Goal: Register for event/course: Sign up to attend an event or enroll in a course

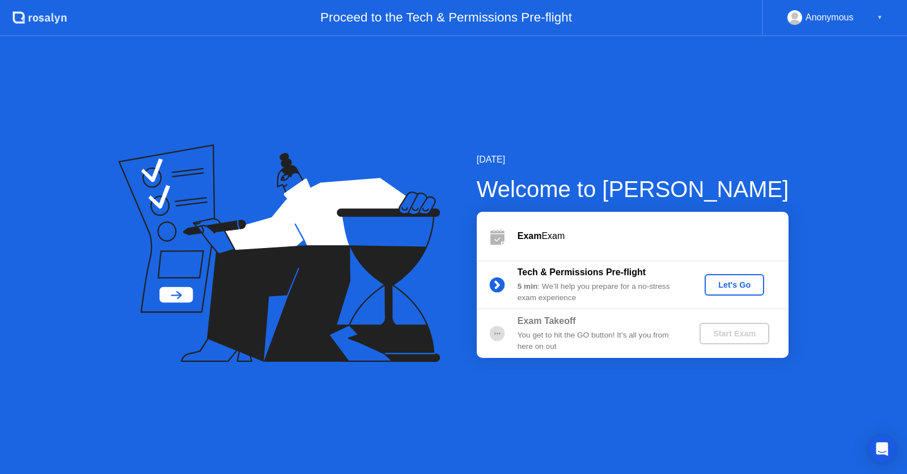
click at [734, 288] on div "Let's Go" at bounding box center [734, 284] width 50 height 9
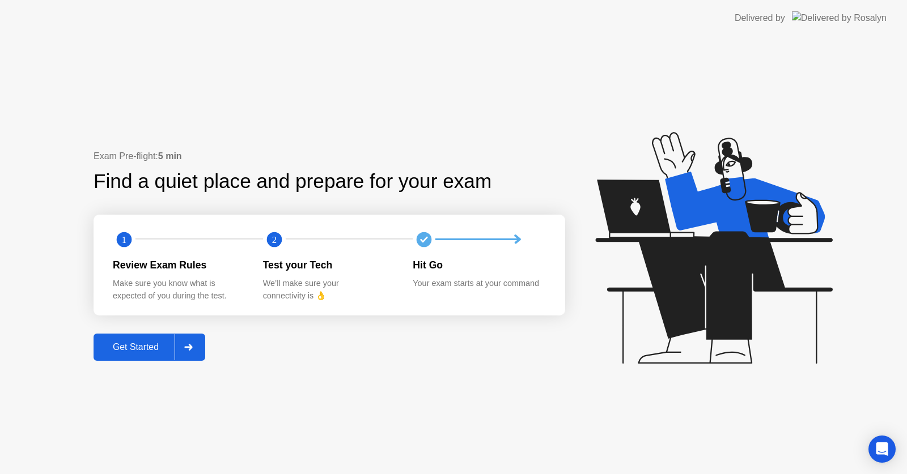
click at [125, 334] on button "Get Started" at bounding box center [149, 347] width 112 height 27
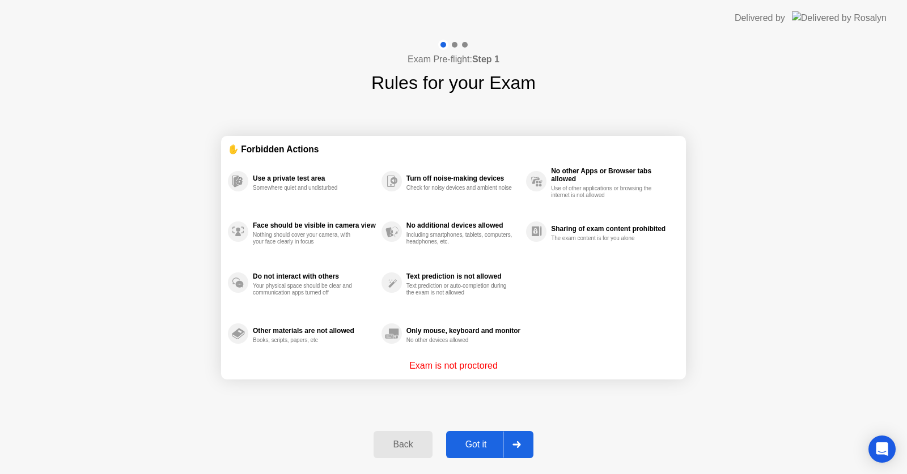
click at [321, 413] on div "✋ Forbidden Actions Use a private test area Somewhere quiet and undisturbed Fac…" at bounding box center [453, 257] width 465 height 322
click at [597, 395] on div "✋ Forbidden Actions Use a private test area Somewhere quiet and undisturbed Fac…" at bounding box center [453, 257] width 465 height 322
click at [479, 461] on div "Back Got it" at bounding box center [453, 445] width 173 height 52
click at [487, 445] on div "Got it" at bounding box center [475, 445] width 53 height 10
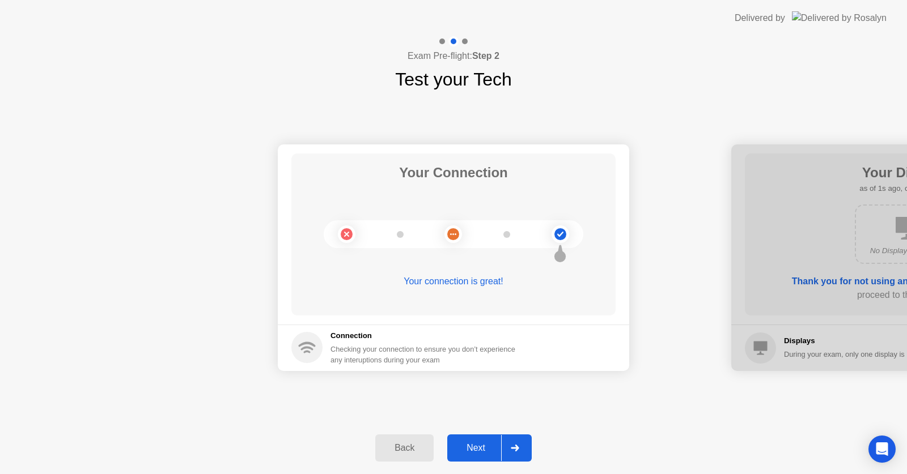
click at [482, 443] on div "Next" at bounding box center [475, 448] width 50 height 10
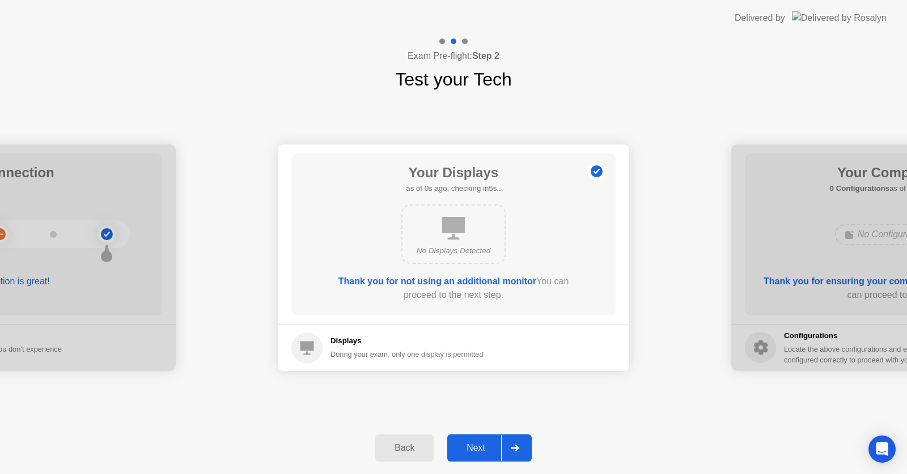
click at [482, 443] on div "Next" at bounding box center [475, 448] width 50 height 10
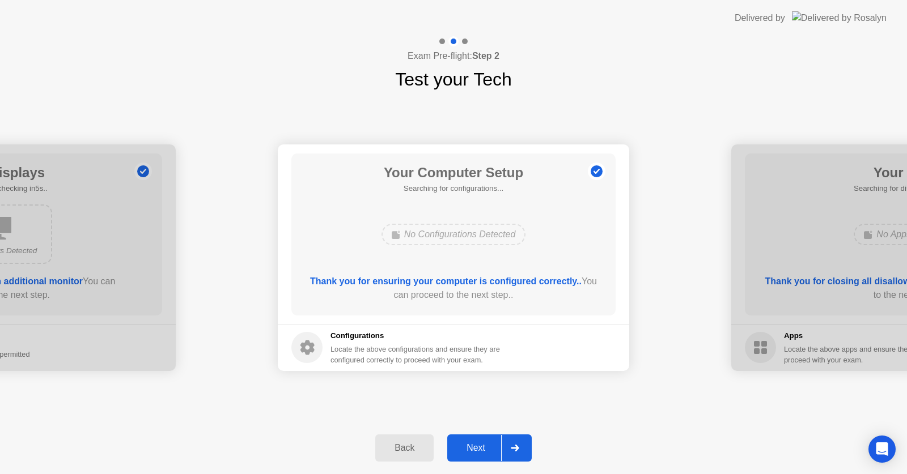
click at [482, 443] on div "Next" at bounding box center [475, 448] width 50 height 10
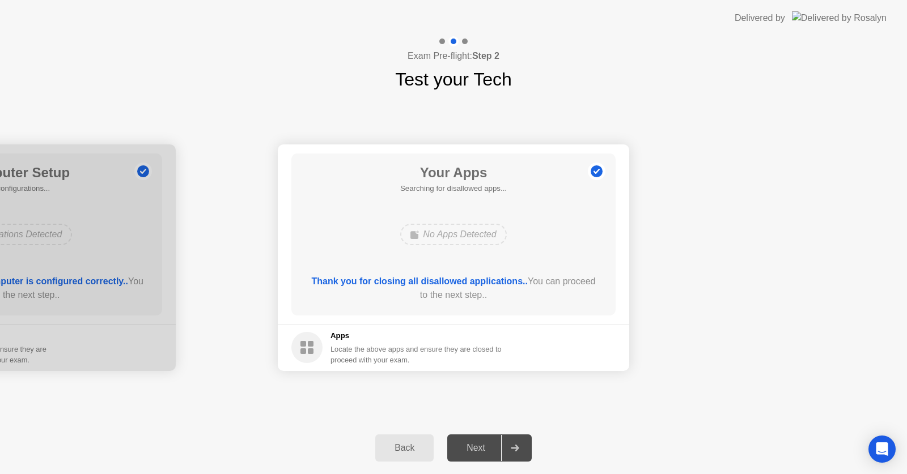
click at [482, 443] on div "Next" at bounding box center [475, 448] width 50 height 10
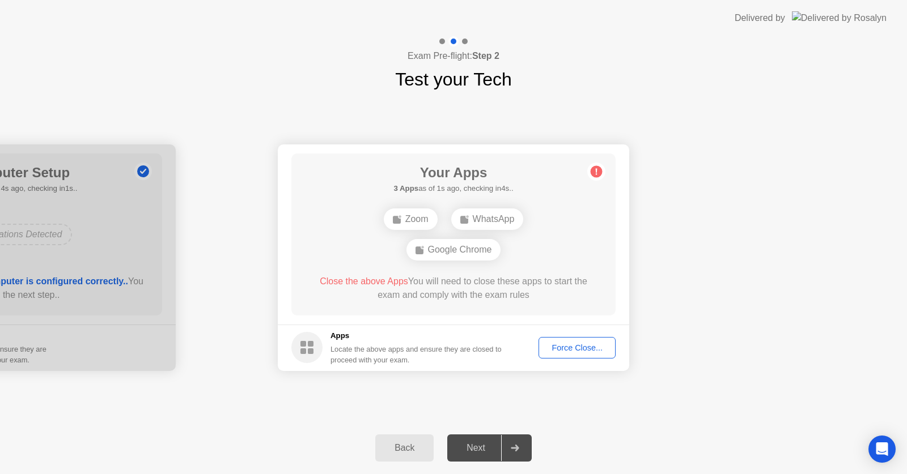
click at [585, 352] on div "Force Close..." at bounding box center [576, 347] width 69 height 9
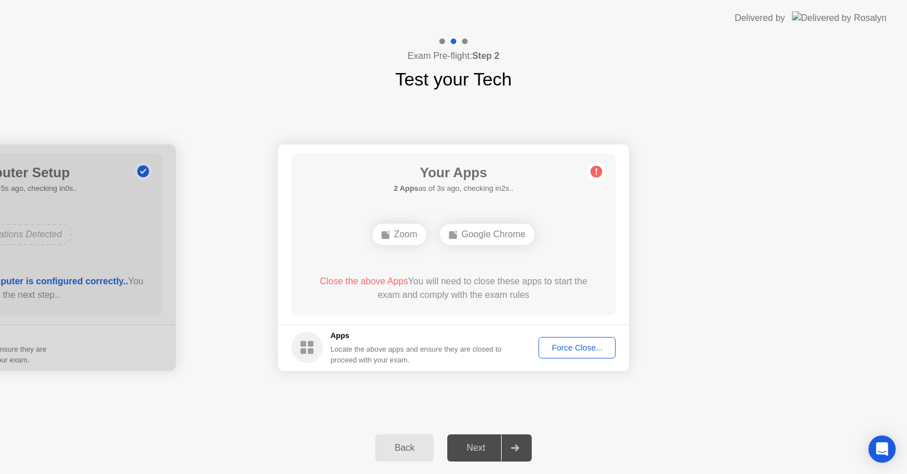
click at [577, 352] on div "Force Close..." at bounding box center [576, 347] width 69 height 9
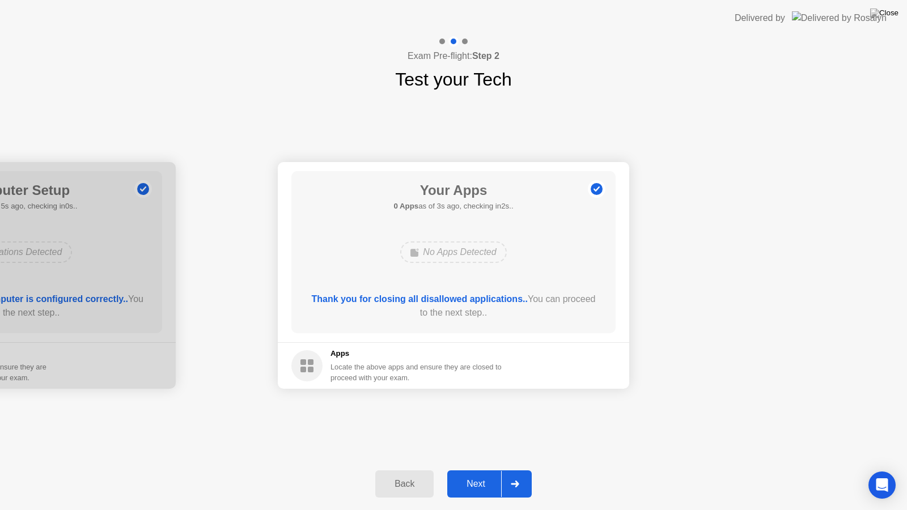
click at [467, 474] on div "Next" at bounding box center [475, 484] width 50 height 10
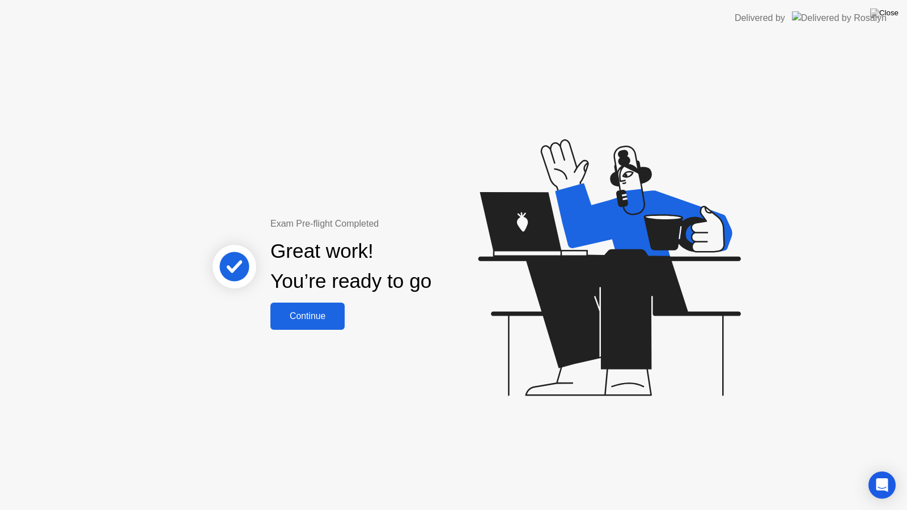
click at [319, 315] on div "Continue" at bounding box center [307, 316] width 67 height 10
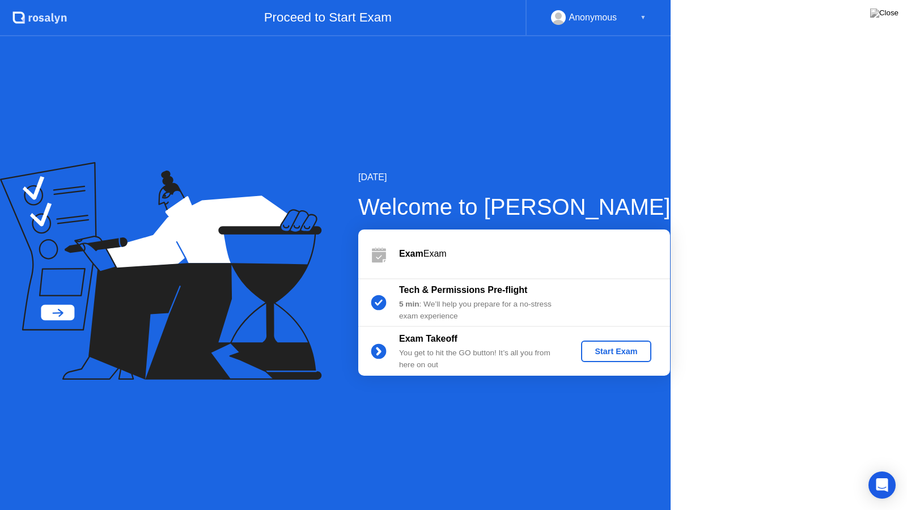
click at [319, 315] on icon at bounding box center [160, 271] width 321 height 218
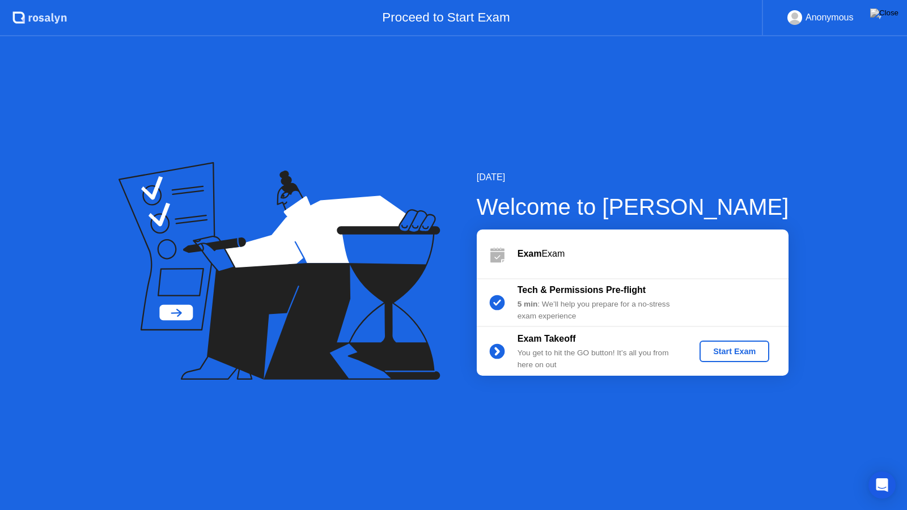
click at [717, 356] on div "Start Exam" at bounding box center [734, 351] width 61 height 9
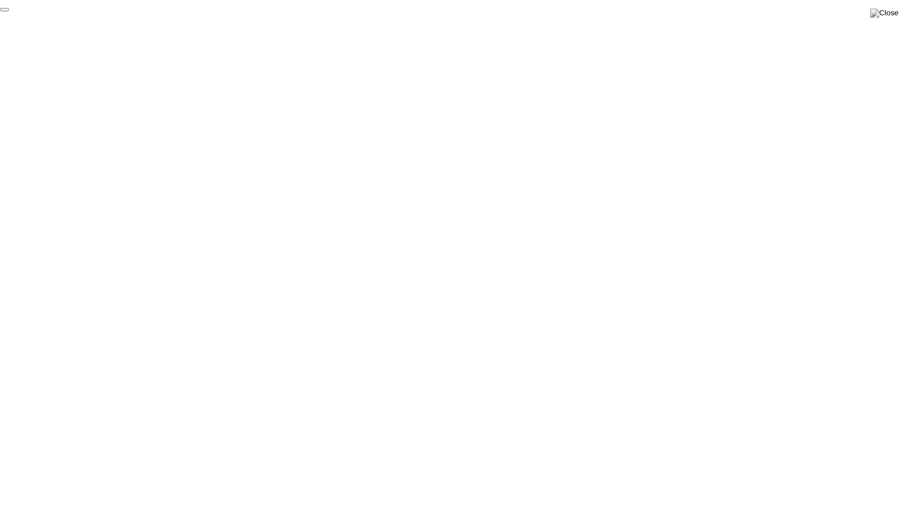
click div "End Proctoring Session"
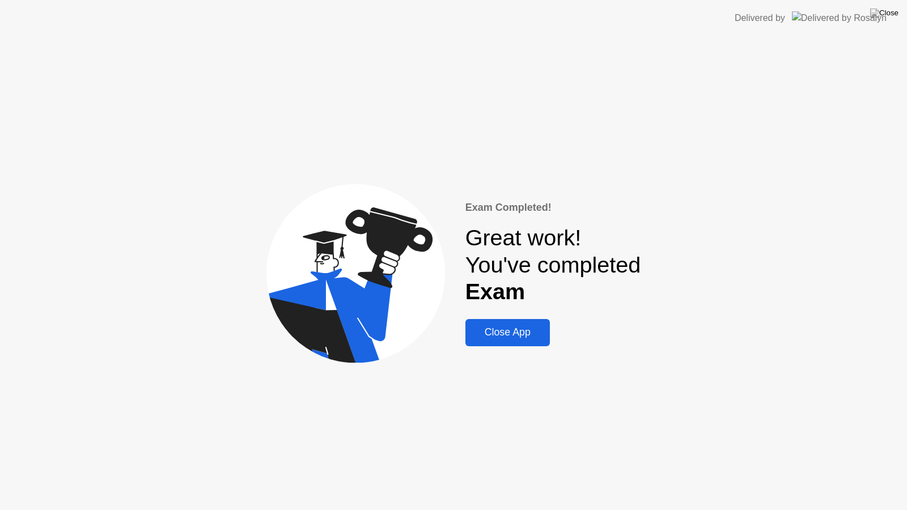
click at [512, 334] on div "Close App" at bounding box center [508, 332] width 78 height 12
